Goal: Transaction & Acquisition: Purchase product/service

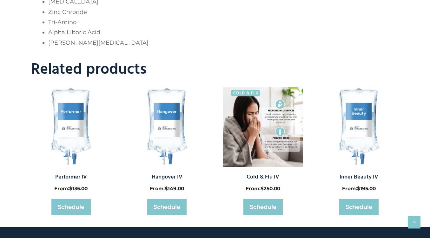
scroll to position [1066, 0]
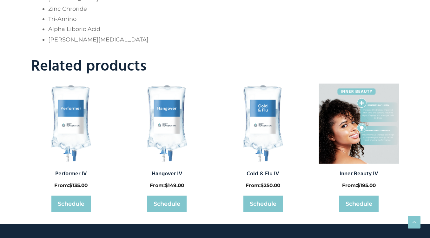
click at [355, 125] on img at bounding box center [359, 124] width 80 height 80
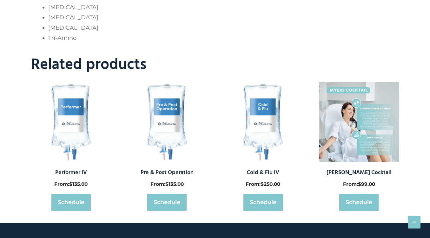
scroll to position [1078, 0]
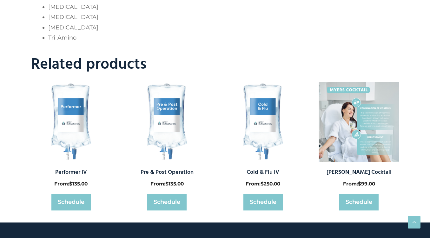
click at [353, 116] on img at bounding box center [359, 122] width 80 height 80
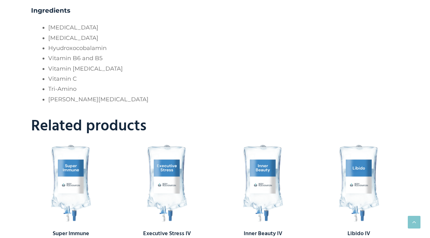
scroll to position [1067, 0]
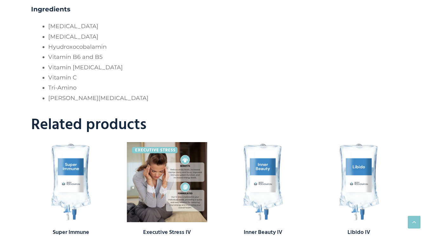
click at [164, 156] on img at bounding box center [167, 182] width 80 height 80
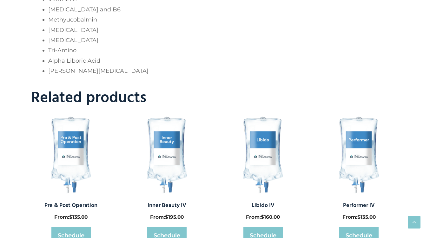
scroll to position [1076, 0]
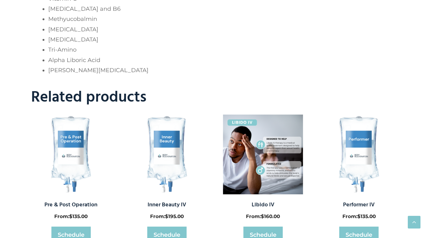
click at [261, 148] on img at bounding box center [263, 155] width 80 height 80
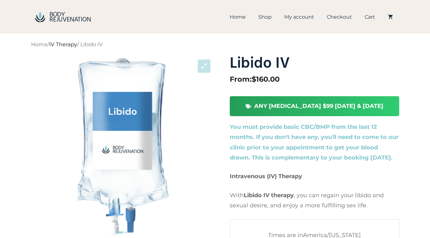
click at [67, 43] on link "IV Therapy" at bounding box center [63, 44] width 28 height 6
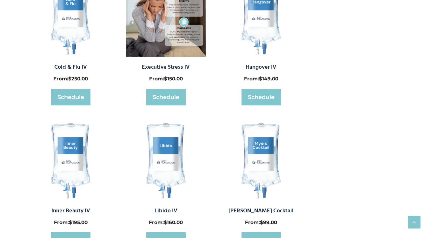
scroll to position [176, 0]
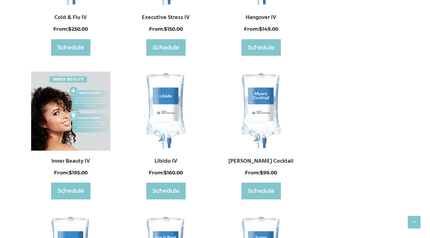
click at [72, 120] on img at bounding box center [70, 111] width 79 height 79
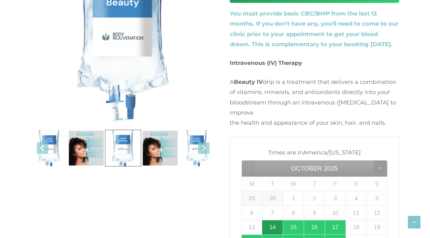
scroll to position [114, 0]
click at [80, 153] on li at bounding box center [86, 148] width 36 height 37
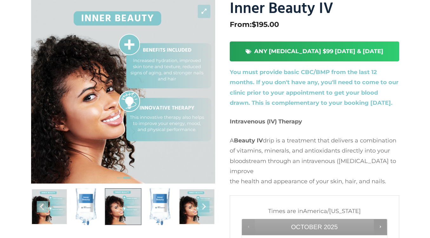
scroll to position [57, 0]
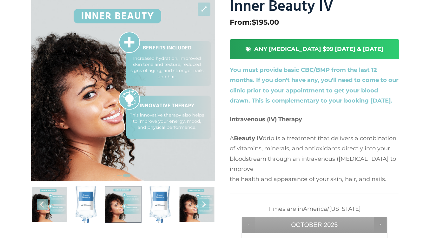
click at [132, 205] on li at bounding box center [123, 204] width 36 height 37
click at [188, 202] on li at bounding box center [197, 204] width 36 height 37
click at [200, 207] on button "Go to first slide" at bounding box center [203, 204] width 11 height 11
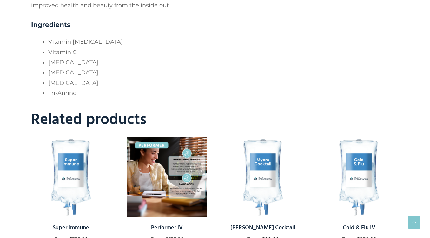
scroll to position [1023, 0]
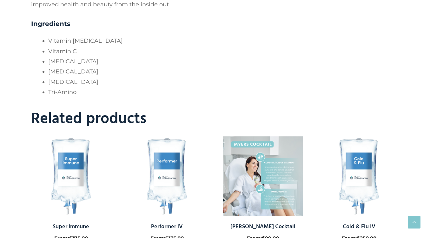
click at [269, 174] on img at bounding box center [263, 177] width 80 height 80
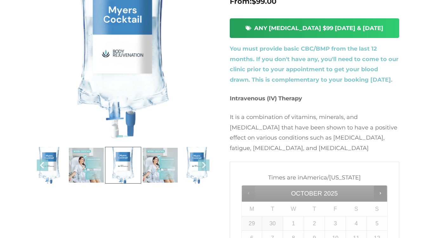
scroll to position [98, 0]
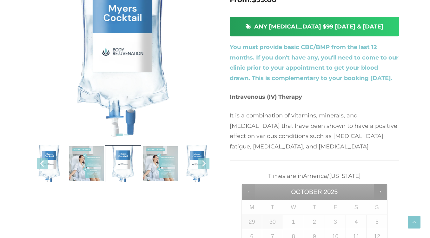
click at [156, 159] on li at bounding box center [160, 164] width 36 height 37
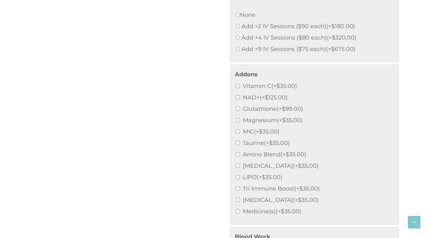
scroll to position [473, 0]
click at [248, 93] on label "NAD+ (+ $ 125.00 )" at bounding box center [265, 96] width 45 height 7
click at [240, 94] on input "NAD+ (+ $ 125.00 )" at bounding box center [238, 96] width 4 height 4
click at [237, 94] on input "NAD+ (+ $ 125.00 )" at bounding box center [238, 96] width 4 height 4
checkbox input "false"
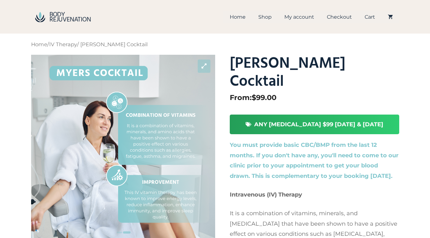
scroll to position [0, 0]
click at [238, 16] on link "Home" at bounding box center [237, 17] width 29 height 12
